Goal: Register for event/course

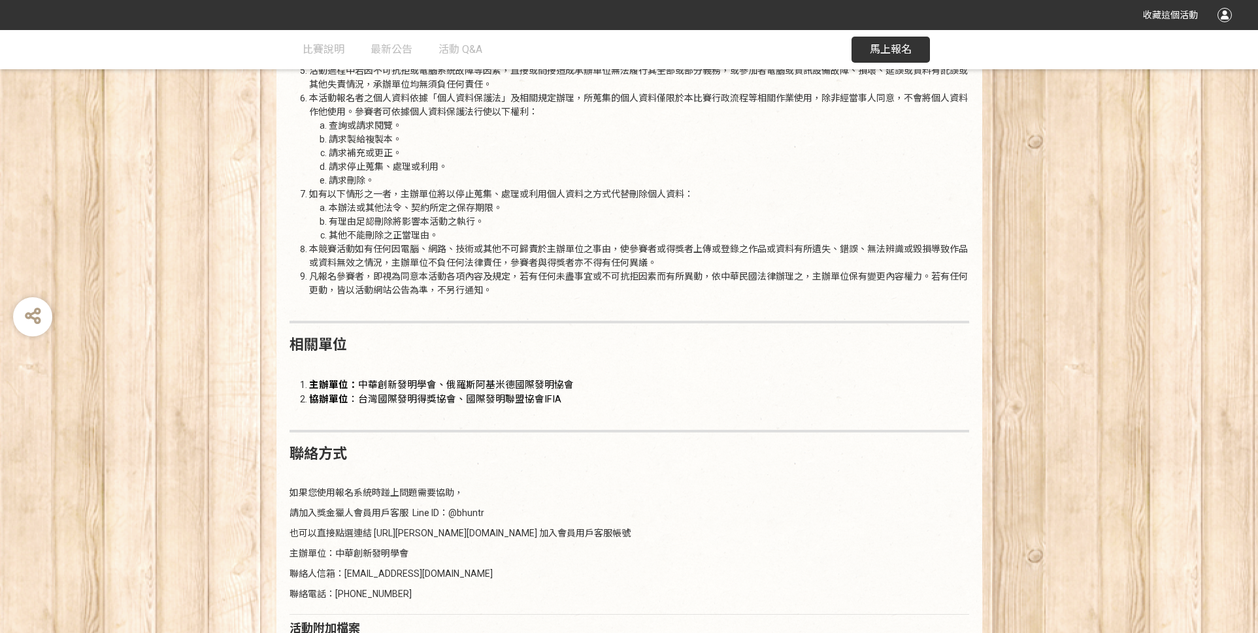
scroll to position [1697, 0]
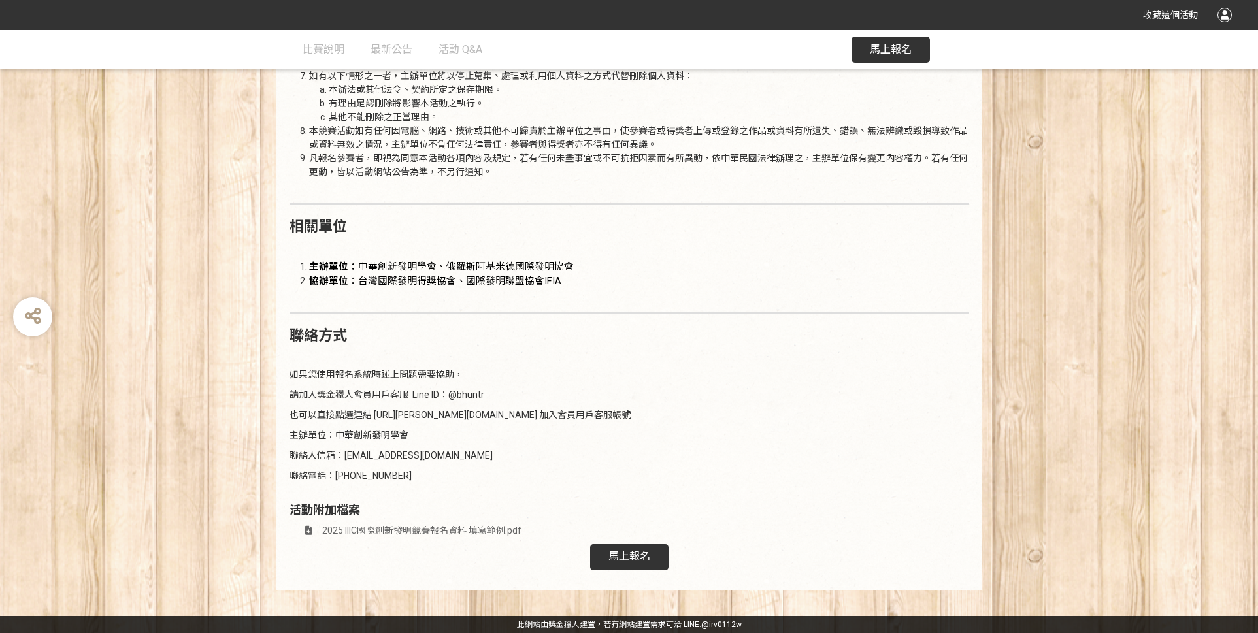
click at [643, 554] on span "馬上報名" at bounding box center [629, 556] width 42 height 12
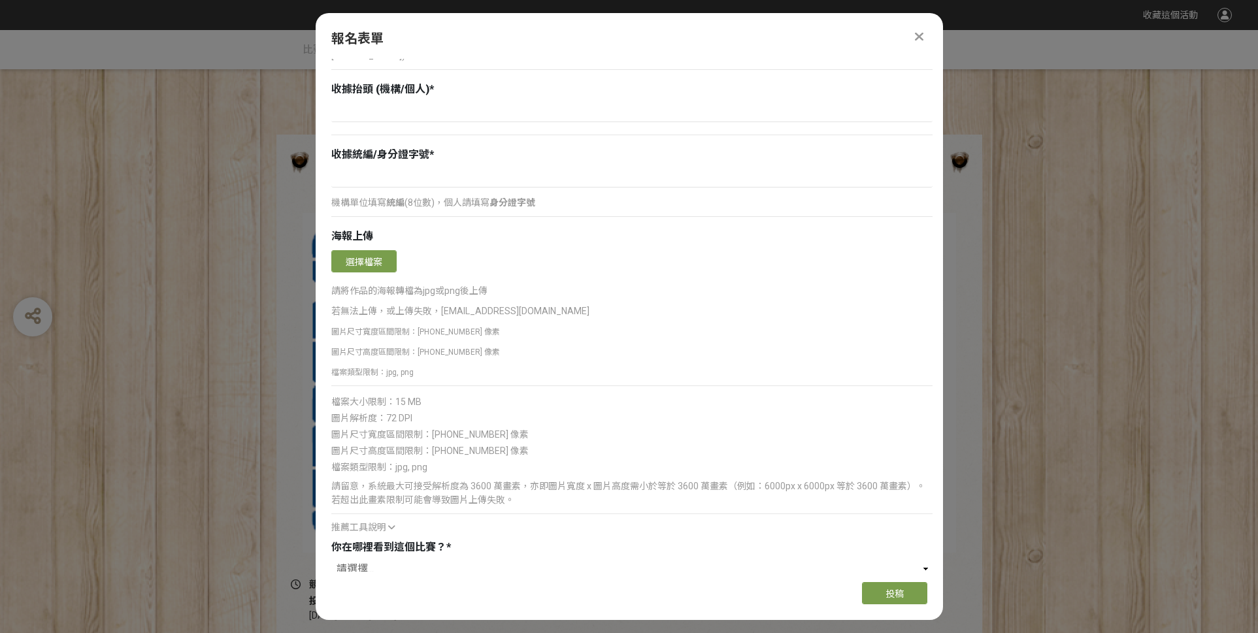
scroll to position [1393, 0]
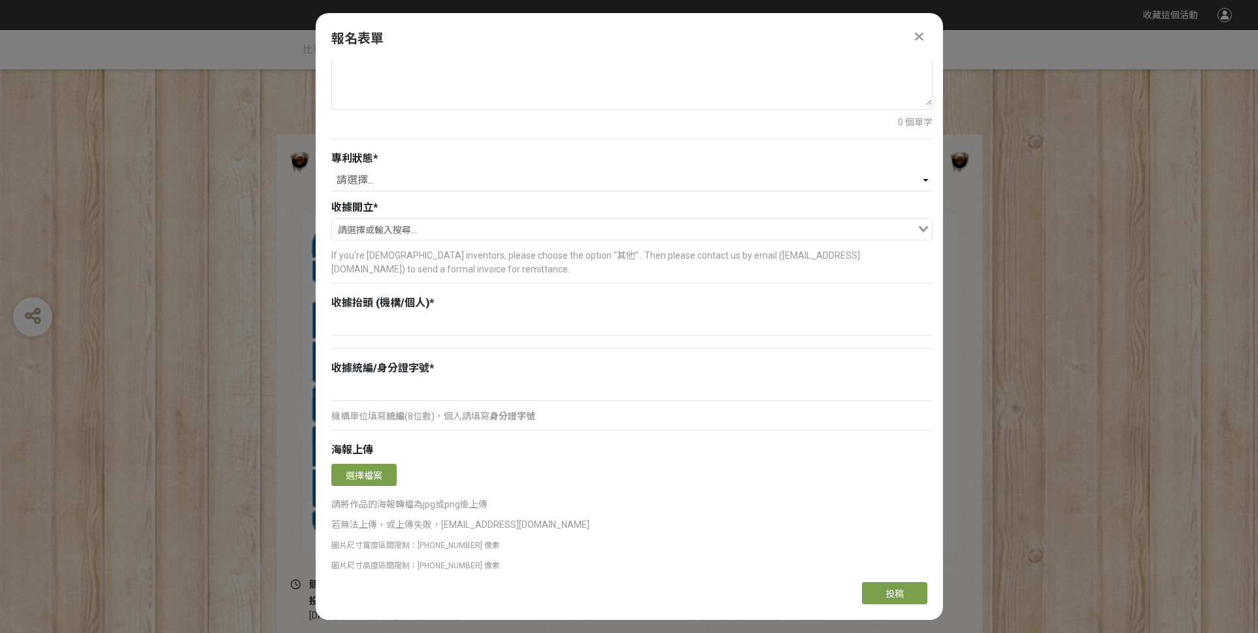
click at [646, 542] on p "圖片尺寸寬度區間限制：[PHONE_NUMBER] 像素" at bounding box center [631, 546] width 601 height 14
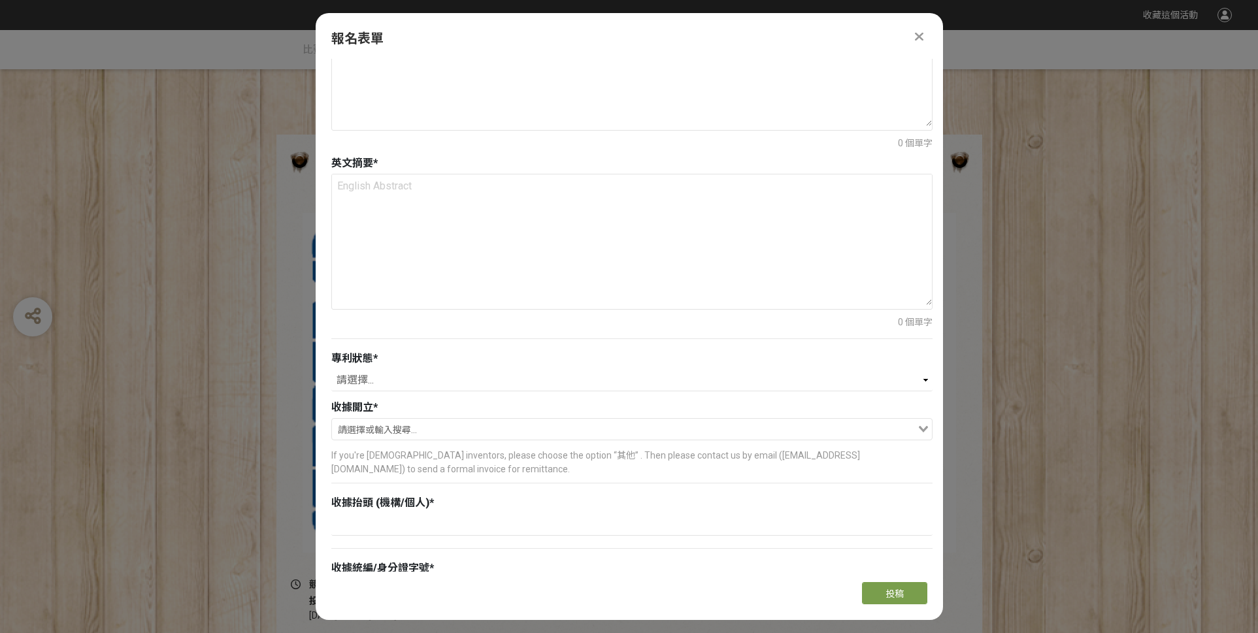
scroll to position [1185, 0]
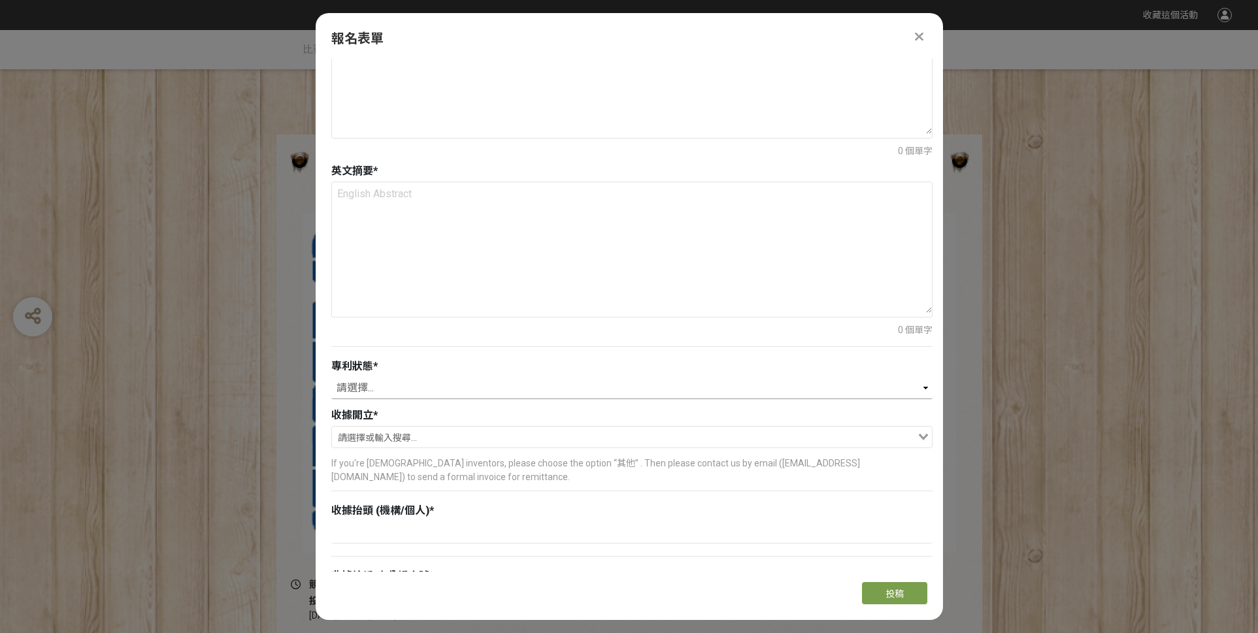
click at [716, 390] on select "請選擇... 已獲得專利 申請中 無專利" at bounding box center [631, 388] width 601 height 22
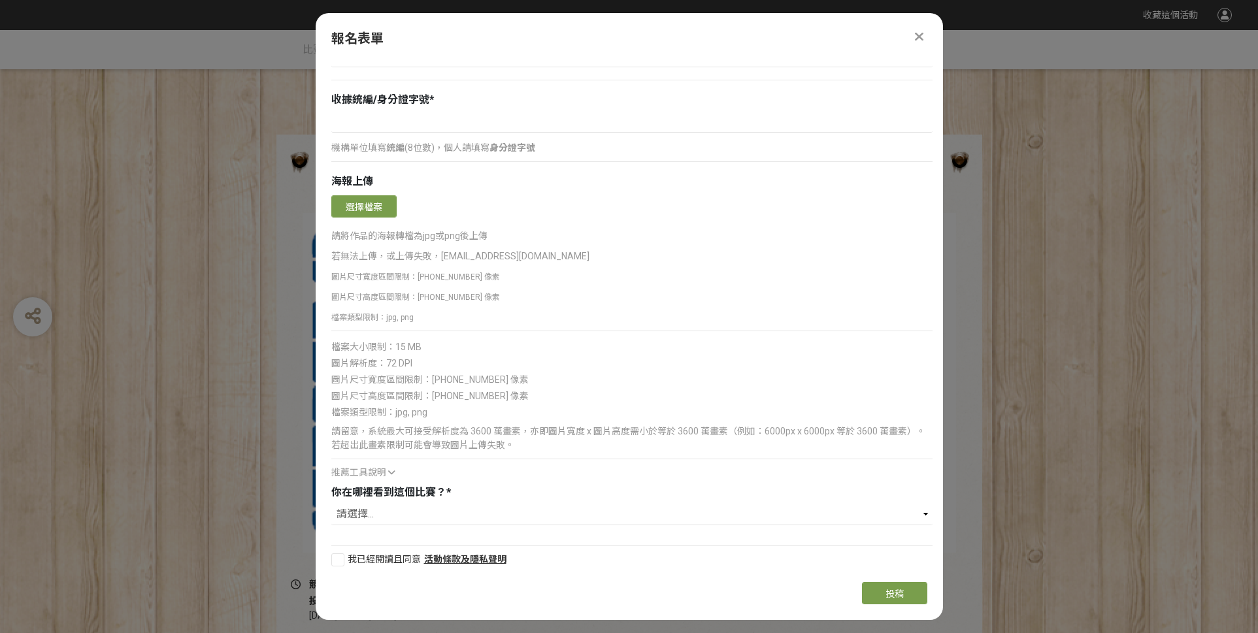
scroll to position [1664, 0]
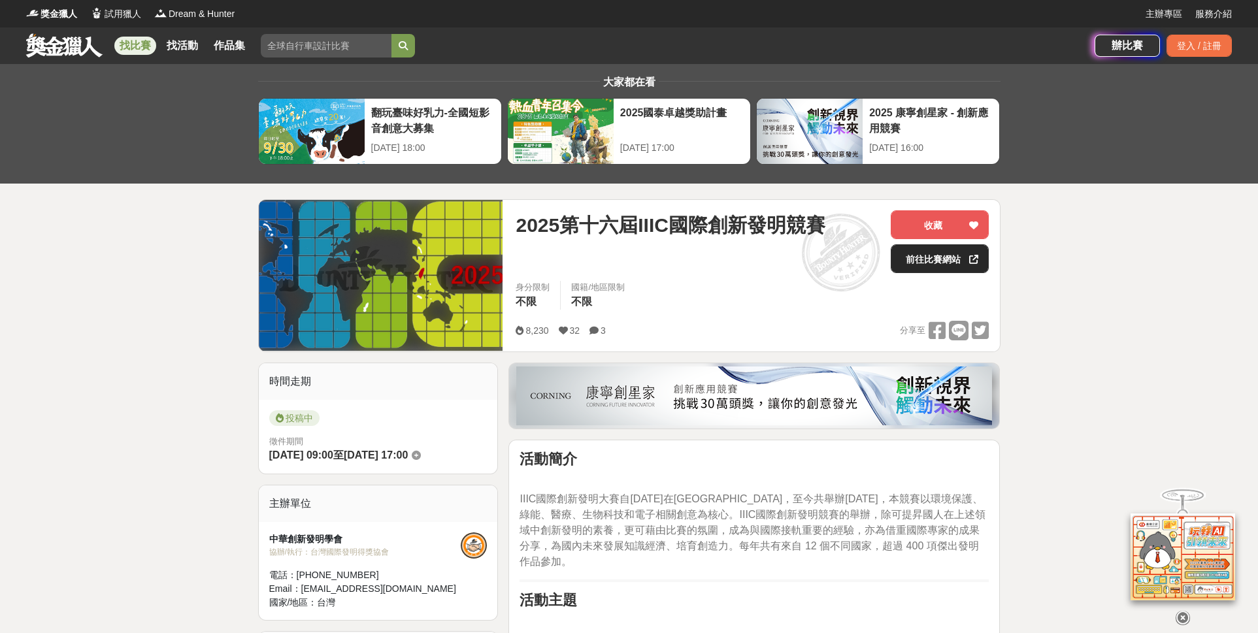
click at [957, 262] on link "前往比賽網站" at bounding box center [940, 258] width 98 height 29
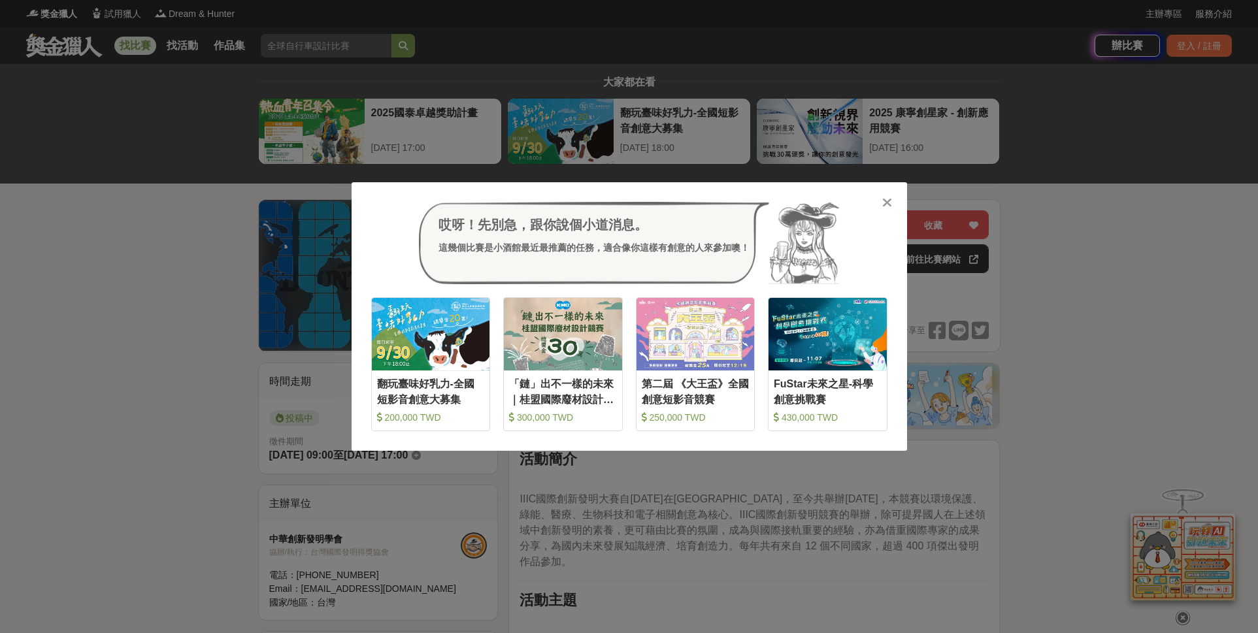
click at [889, 198] on icon at bounding box center [887, 202] width 10 height 13
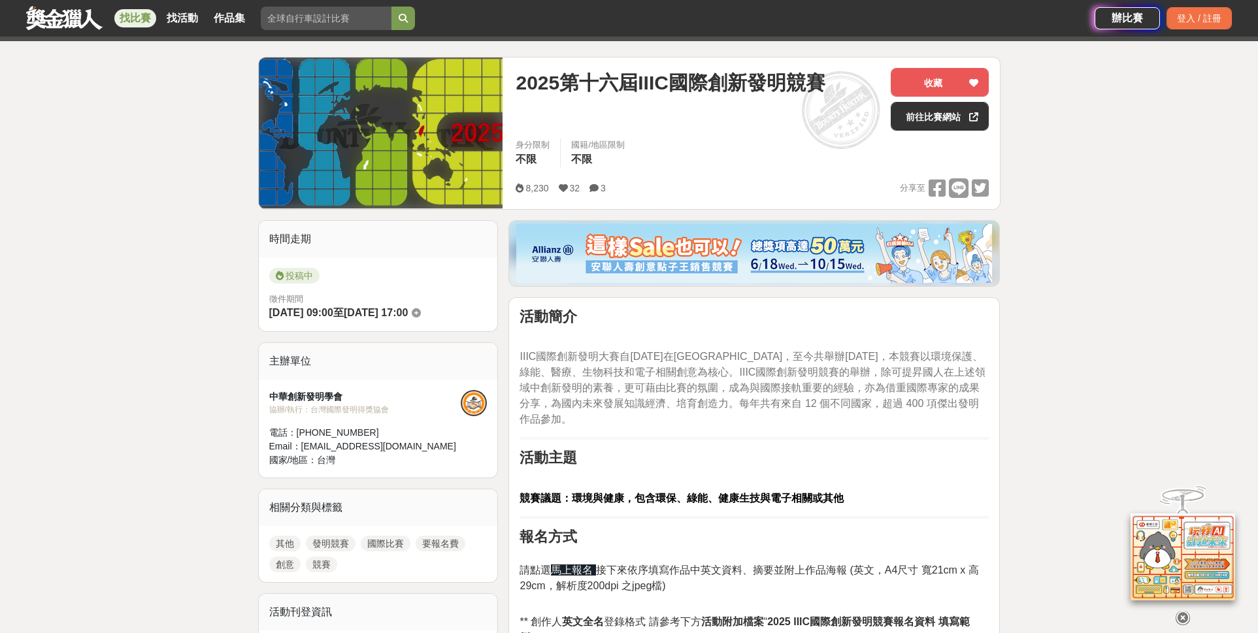
scroll to position [143, 0]
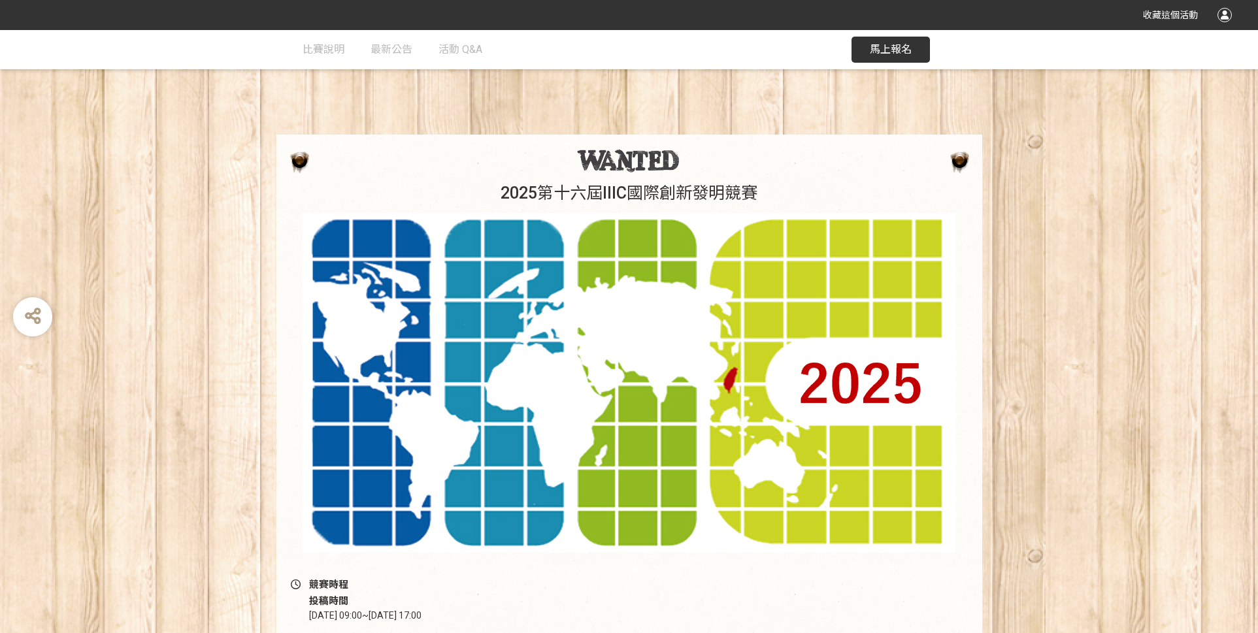
click at [916, 48] on button "馬上報名" at bounding box center [891, 50] width 78 height 26
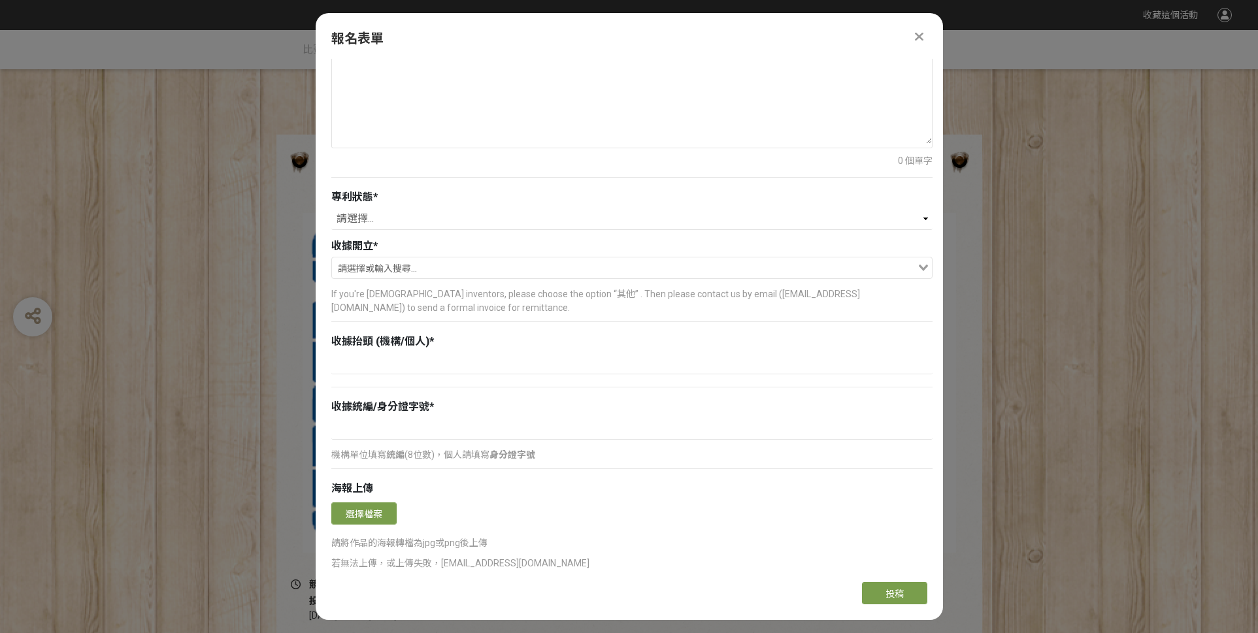
scroll to position [1666, 0]
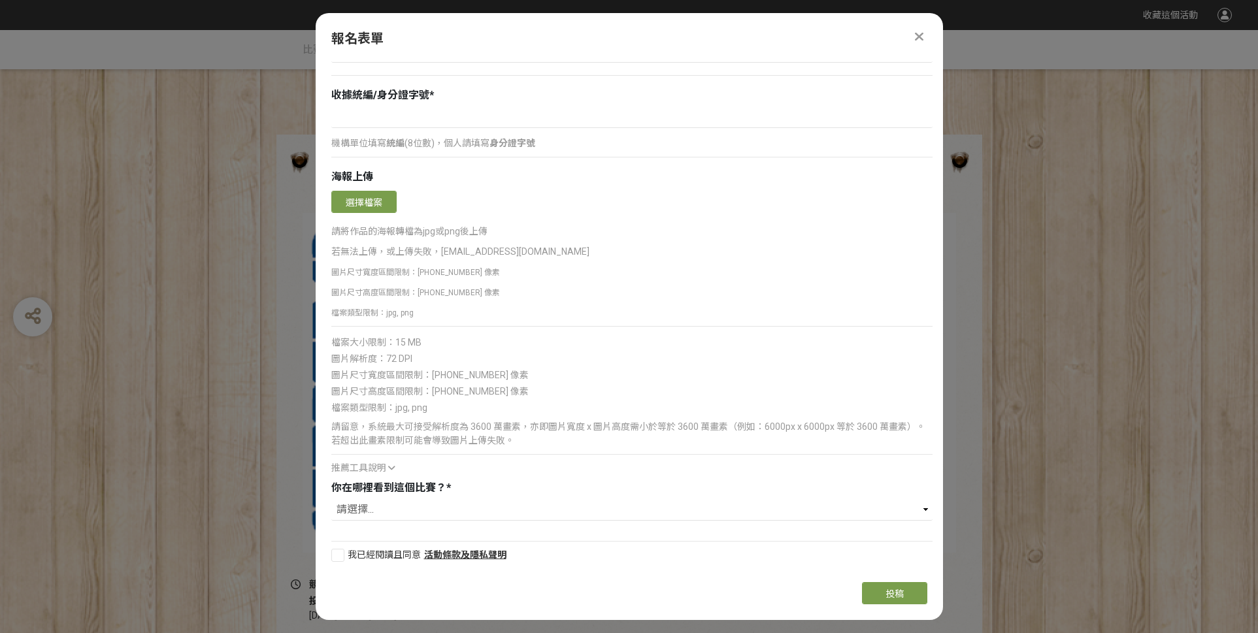
click at [914, 35] on div at bounding box center [920, 37] width 16 height 16
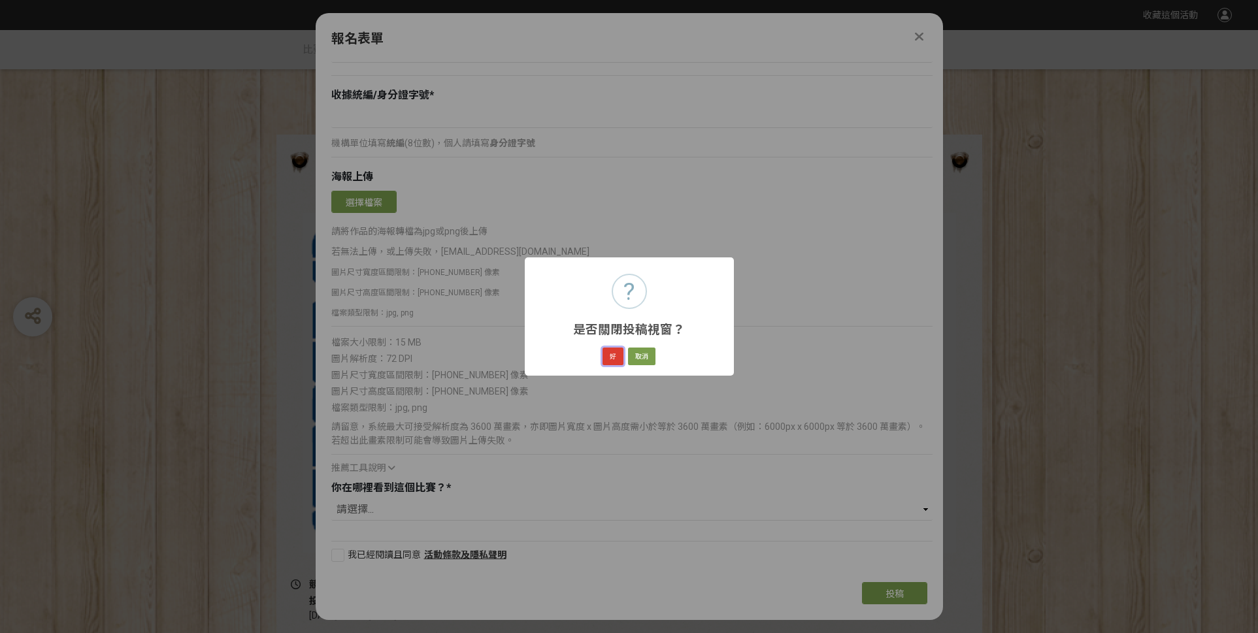
click at [611, 361] on button "好" at bounding box center [613, 357] width 21 height 18
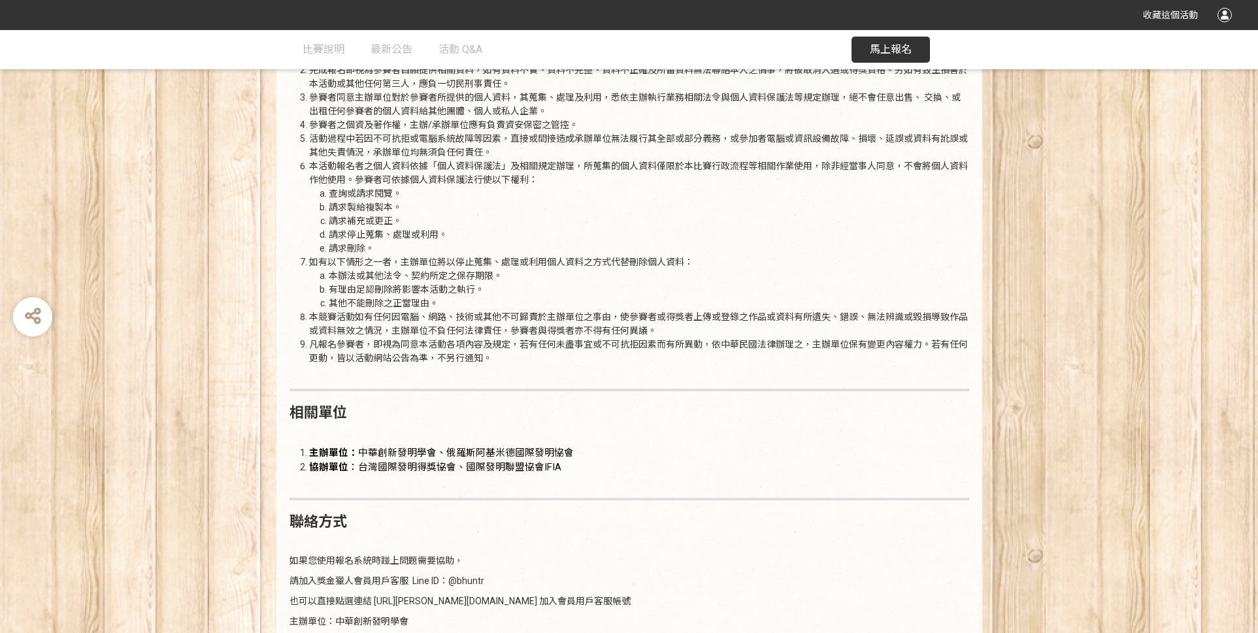
scroll to position [1697, 0]
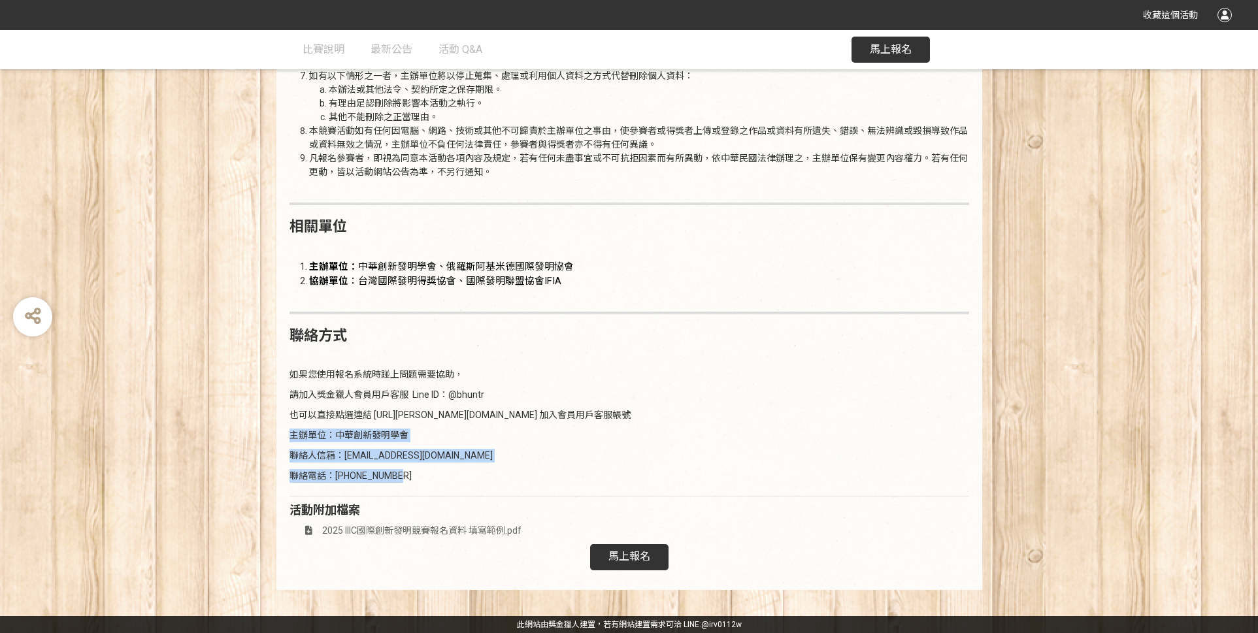
drag, startPoint x: 288, startPoint y: 433, endPoint x: 437, endPoint y: 473, distance: 155.1
copy div "主辦單位：中華創新發明學會 聯絡人信箱：choice@mail2000.com.tw 聯絡電話：02-2778-2688"
